Goal: Navigation & Orientation: Find specific page/section

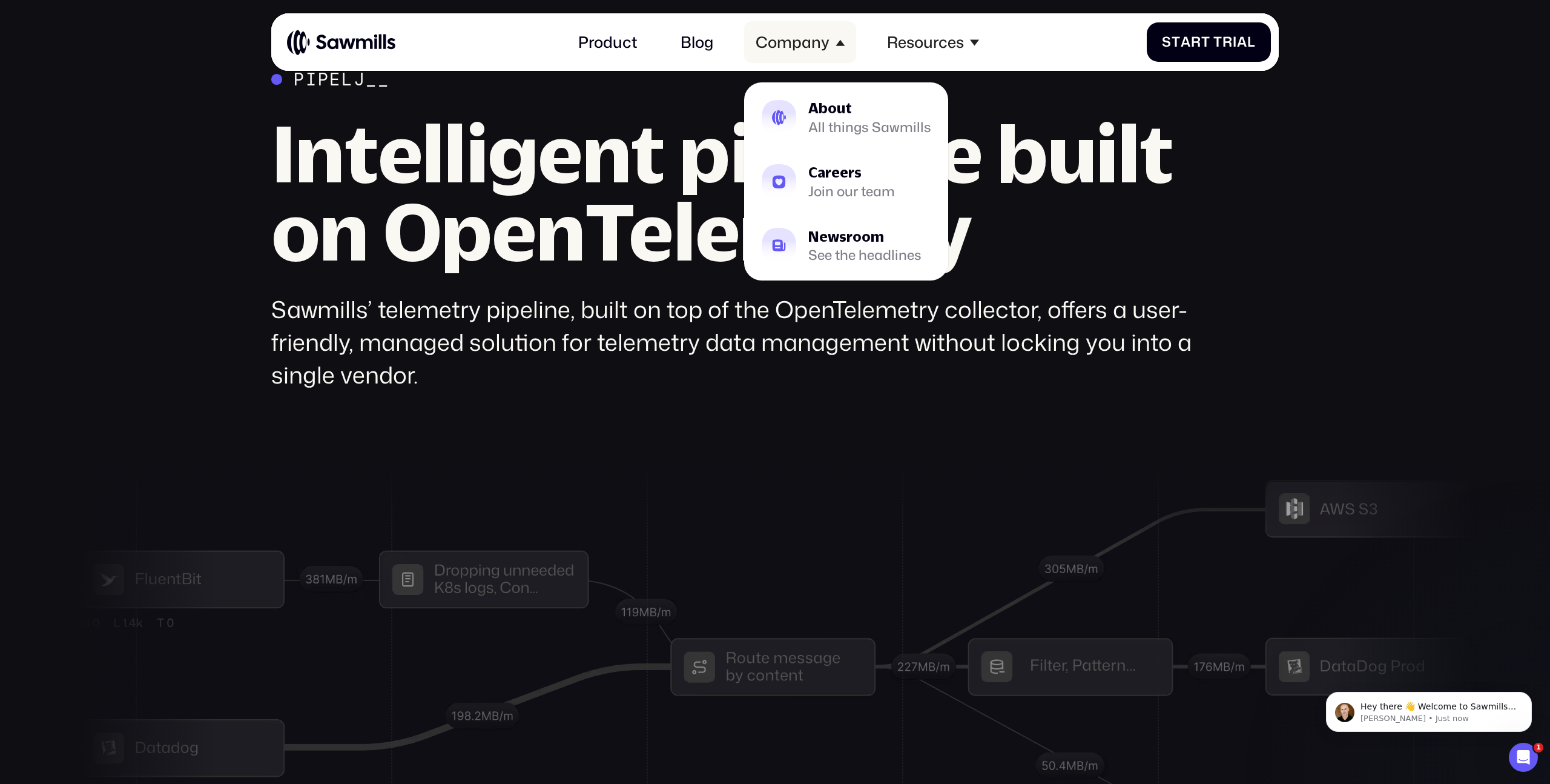
scroll to position [5542, 0]
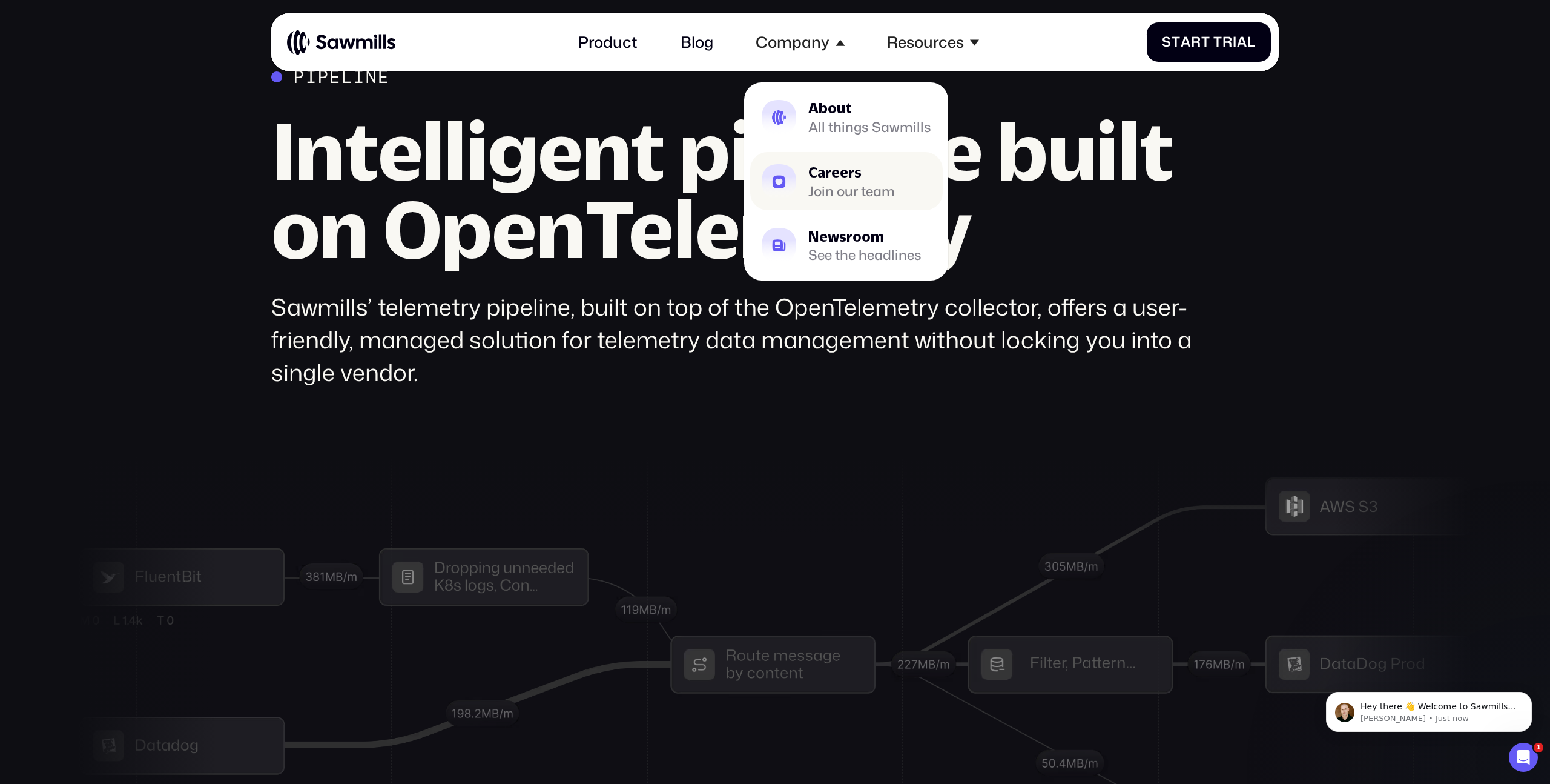
click at [840, 167] on div "Careers" at bounding box center [852, 172] width 87 height 14
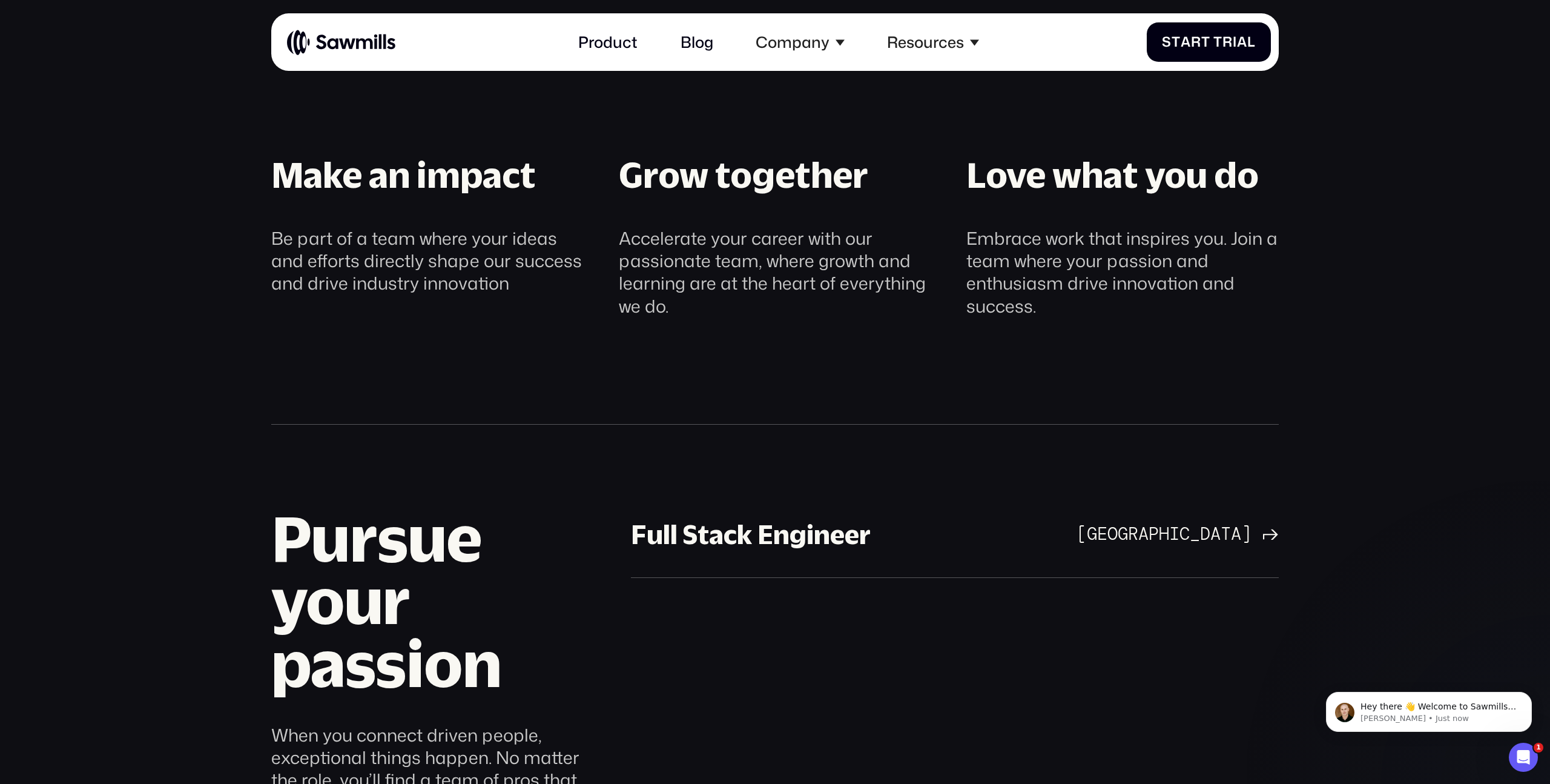
scroll to position [921, 0]
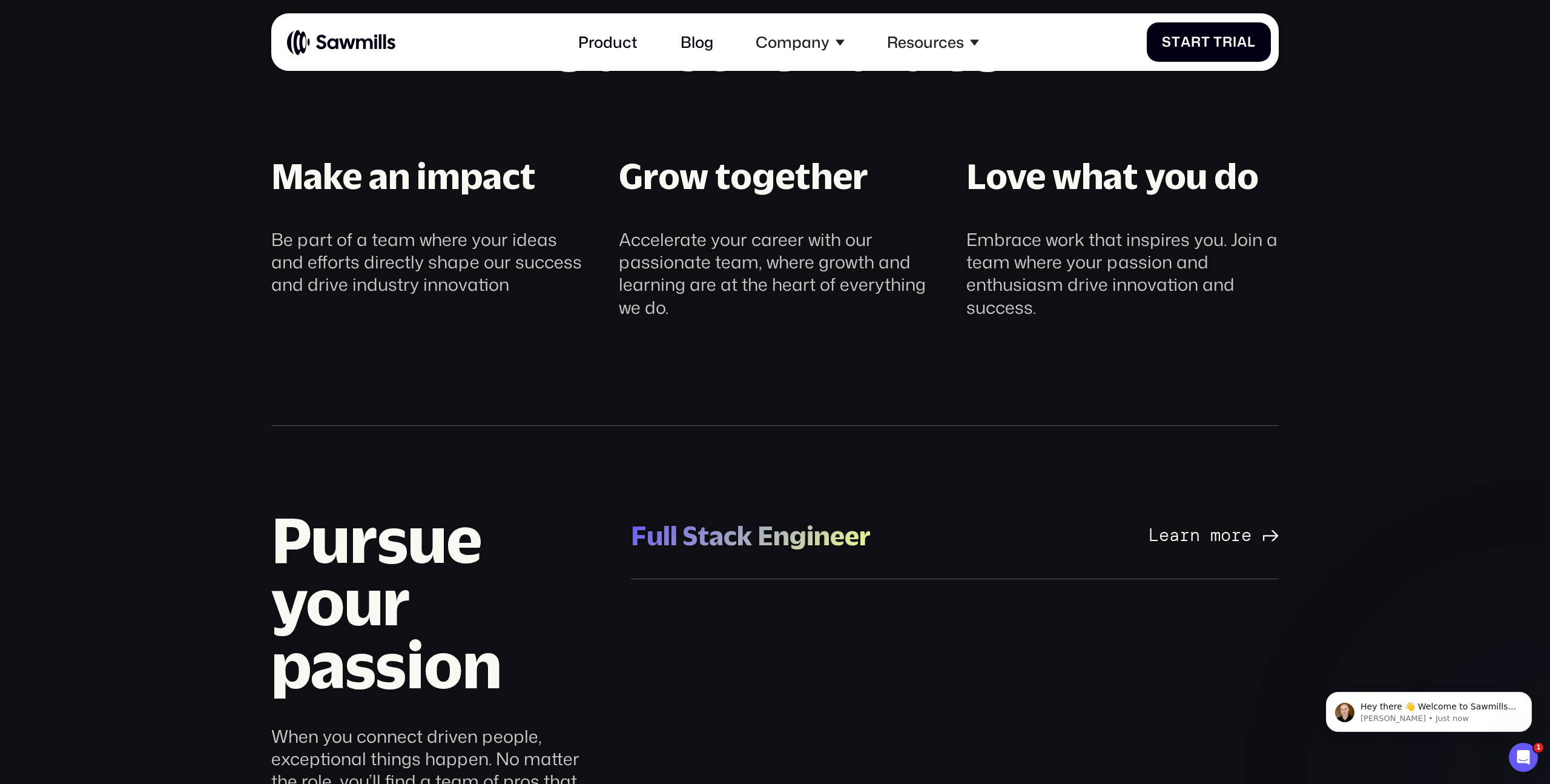
click at [743, 538] on div "Full Stack Engineer" at bounding box center [751, 535] width 239 height 35
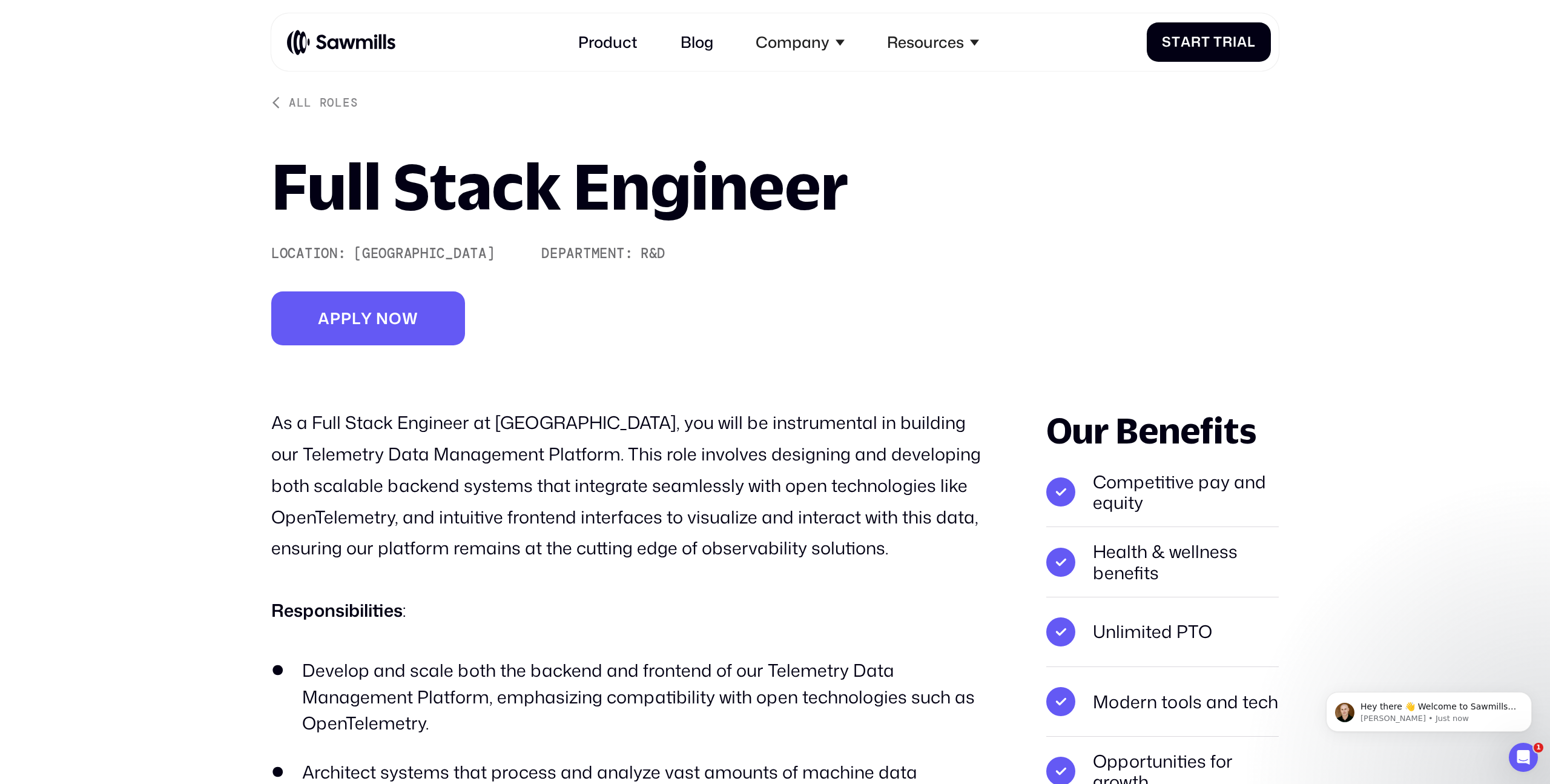
scroll to position [60, 0]
